Goal: Obtain resource: Download file/media

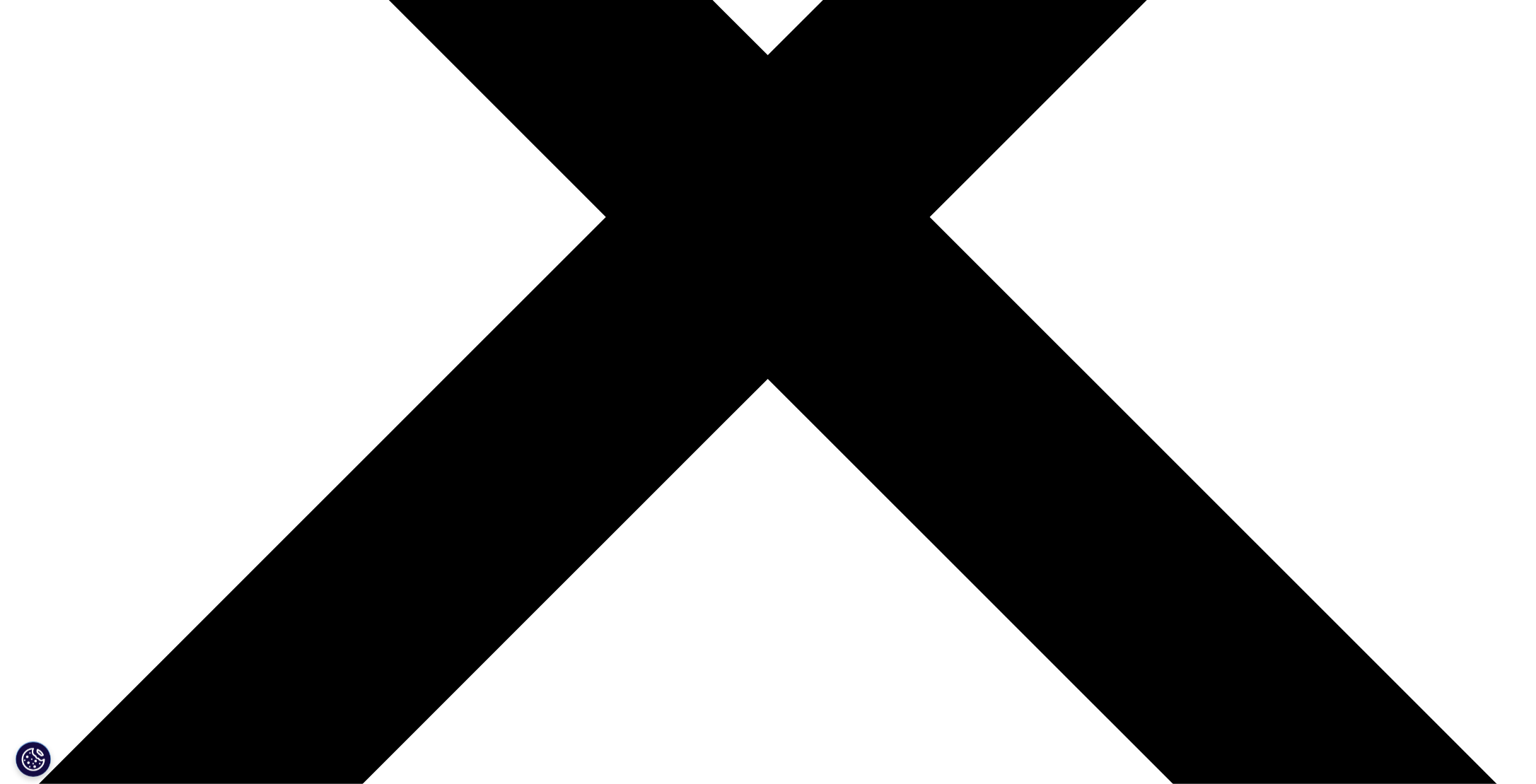
scroll to position [546, 835]
drag, startPoint x: 839, startPoint y: 170, endPoint x: 1228, endPoint y: 220, distance: 392.2
drag, startPoint x: 1228, startPoint y: 220, endPoint x: 1231, endPoint y: 456, distance: 236.0
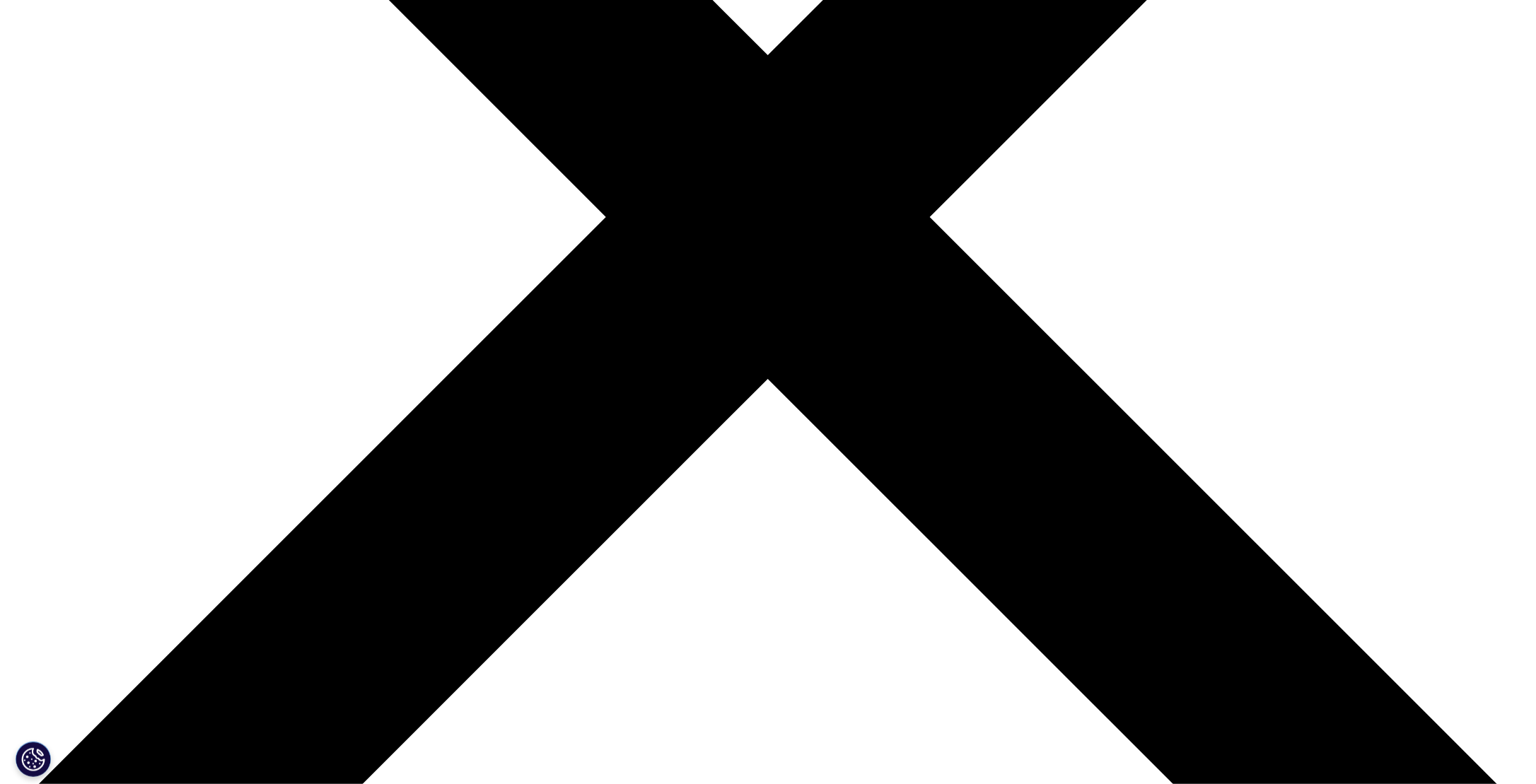
type input "[PERSON_NAME]"
type input "gupta"
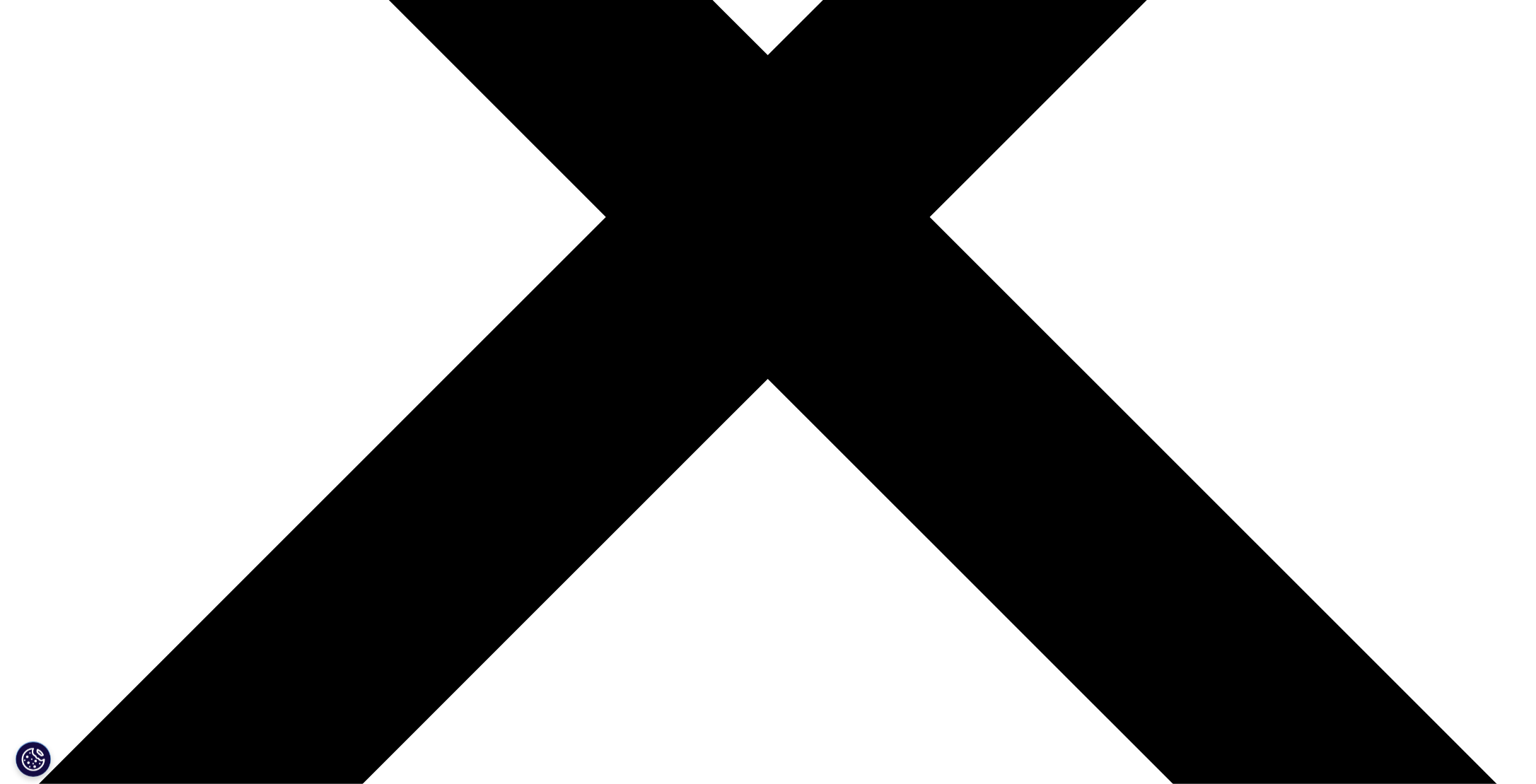
scroll to position [0, 71]
type input "[PERSON_NAME][EMAIL_ADDRESS][DOMAIN_NAME]"
type input "Analyst"
type input "investec"
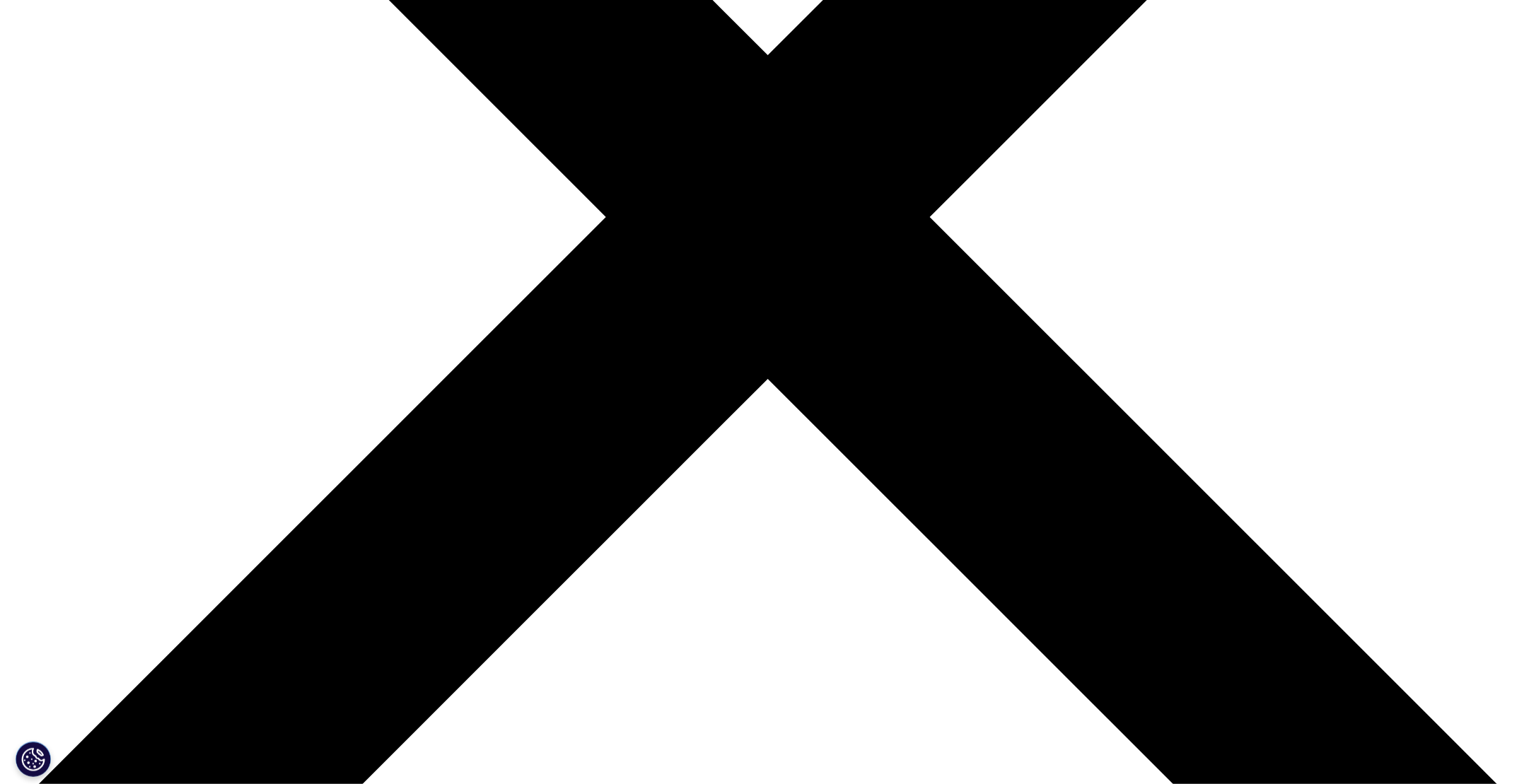
select select "[GEOGRAPHIC_DATA]"
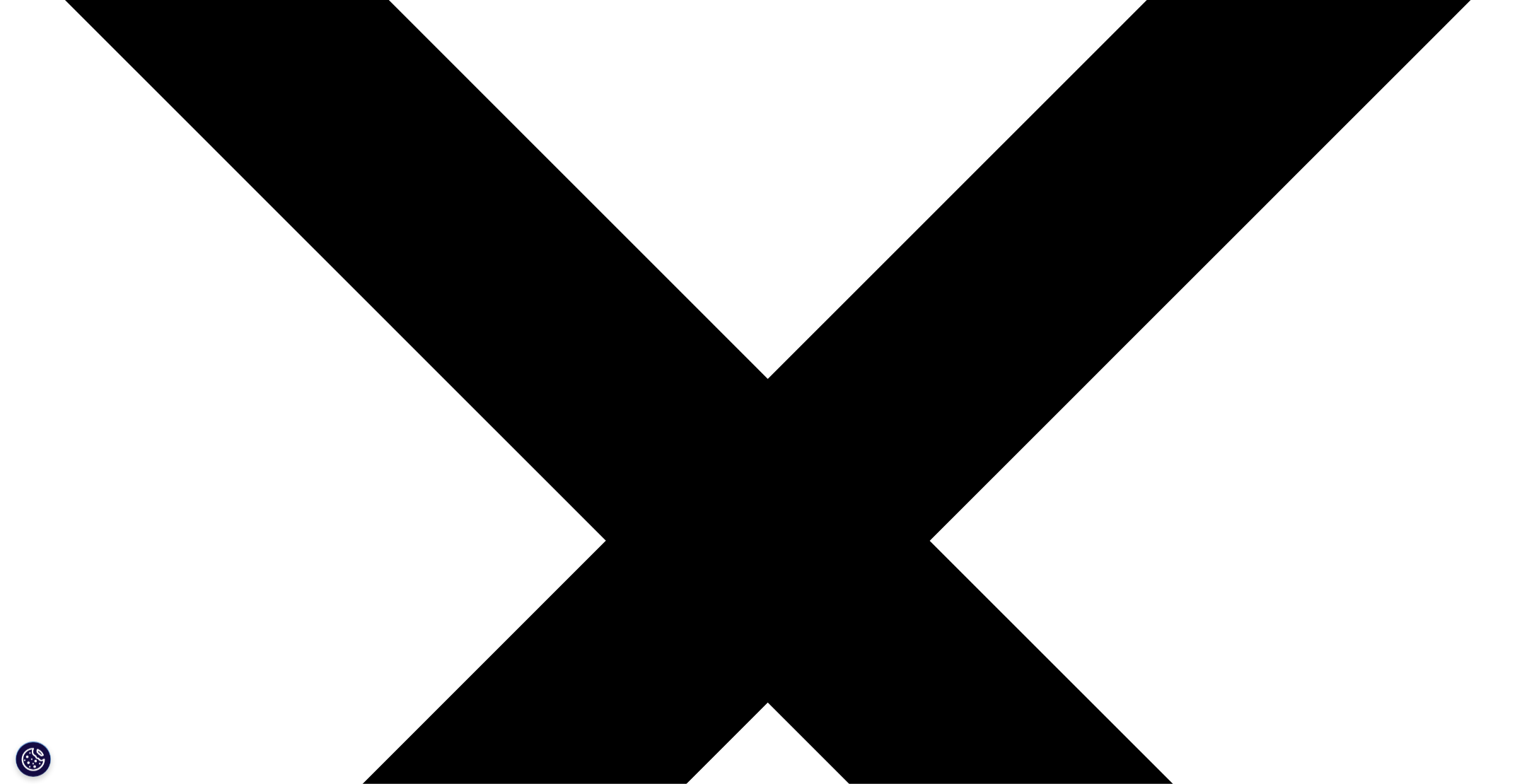
scroll to position [433, 0]
